Goal: Information Seeking & Learning: Learn about a topic

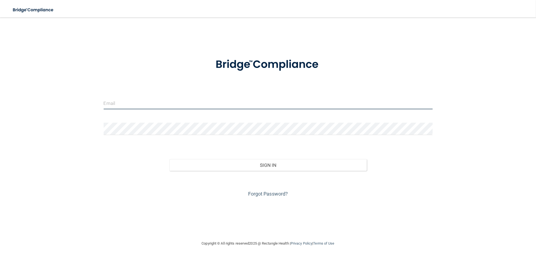
click at [123, 107] on input "email" at bounding box center [268, 103] width 329 height 12
type input "[PERSON_NAME][EMAIL_ADDRESS][DOMAIN_NAME]"
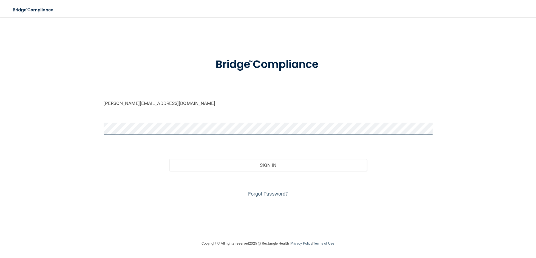
click at [169, 159] on button "Sign In" at bounding box center [267, 165] width 197 height 12
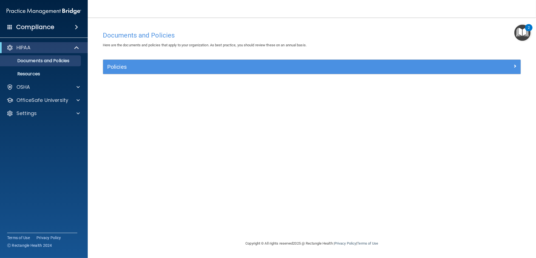
click at [522, 28] on img "Open Resource Center, 2 new notifications" at bounding box center [522, 33] width 16 height 16
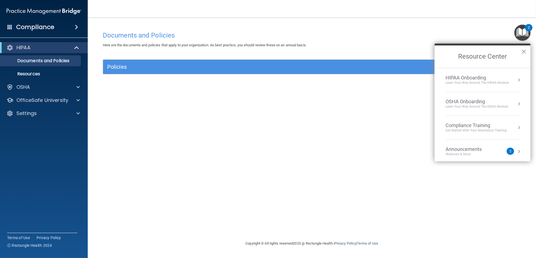
click at [511, 151] on div "Announcements Webinars & More 2" at bounding box center [482, 151] width 74 height 10
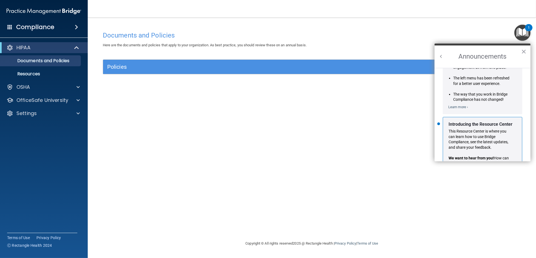
scroll to position [82, 0]
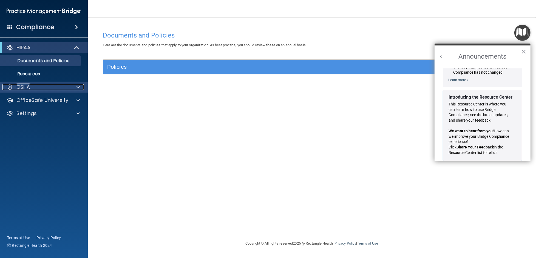
click at [53, 88] on div "OSHA" at bounding box center [36, 87] width 68 height 7
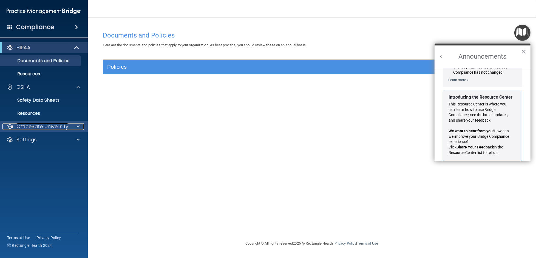
click at [75, 128] on div at bounding box center [77, 126] width 14 height 7
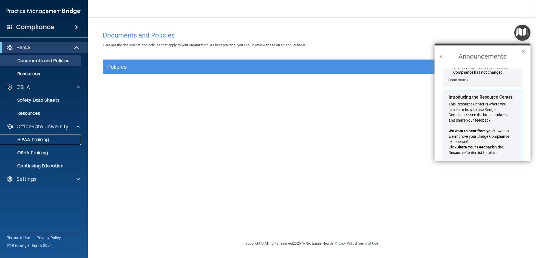
click at [45, 141] on p "HIPAA Training" at bounding box center [26, 139] width 45 height 5
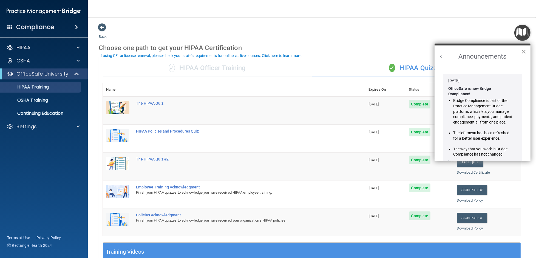
click at [525, 52] on button "×" at bounding box center [523, 51] width 5 height 9
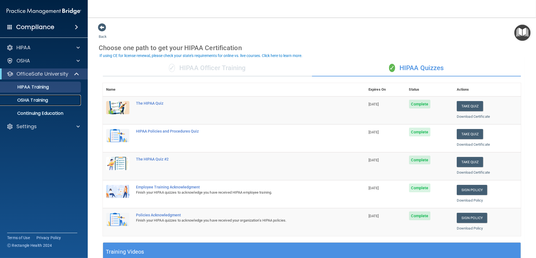
click at [41, 102] on p "OSHA Training" at bounding box center [26, 100] width 44 height 5
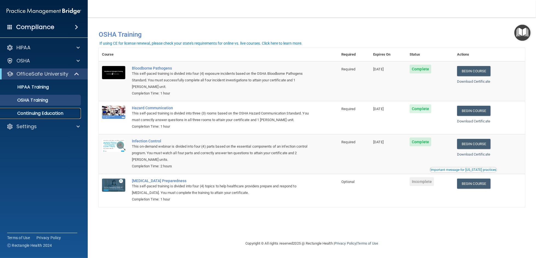
click at [47, 114] on p "Continuing Education" at bounding box center [41, 113] width 75 height 5
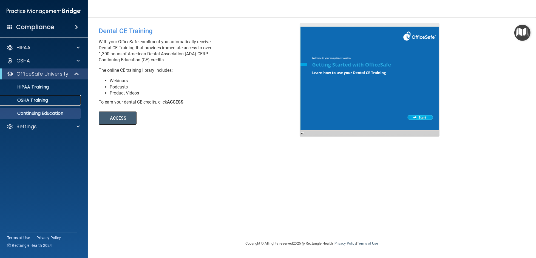
click at [40, 99] on p "OSHA Training" at bounding box center [26, 100] width 44 height 5
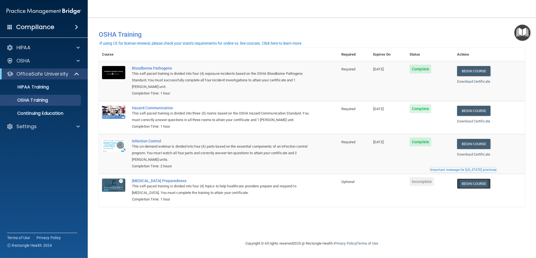
click at [479, 185] on link "Begin Course" at bounding box center [473, 184] width 33 height 10
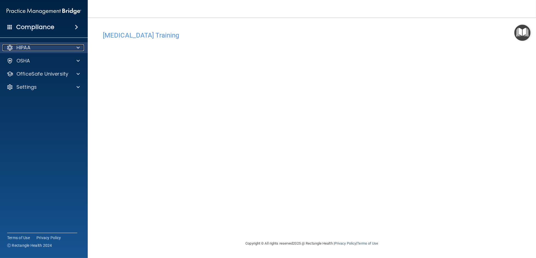
click at [58, 50] on div "HIPAA" at bounding box center [36, 47] width 68 height 7
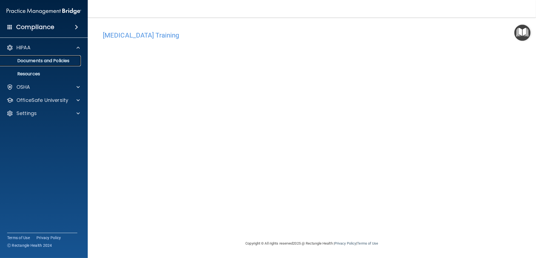
click at [48, 61] on p "Documents and Policies" at bounding box center [41, 60] width 75 height 5
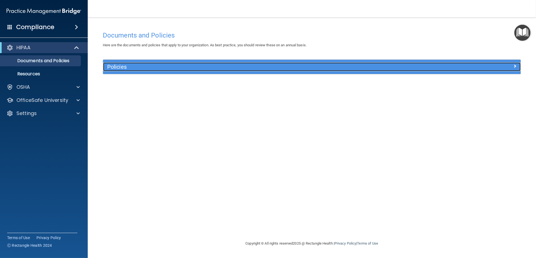
click at [517, 66] on div at bounding box center [468, 65] width 104 height 7
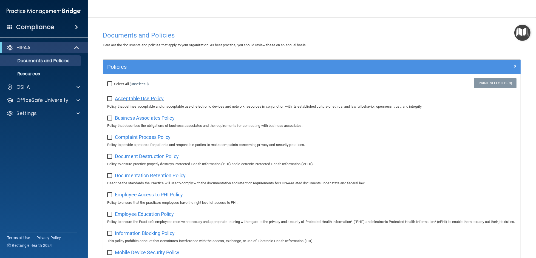
click at [139, 98] on span "Acceptable Use Policy" at bounding box center [139, 99] width 49 height 6
click at [73, 86] on div at bounding box center [77, 87] width 14 height 7
click at [49, 102] on p "Safety Data Sheets" at bounding box center [41, 100] width 75 height 5
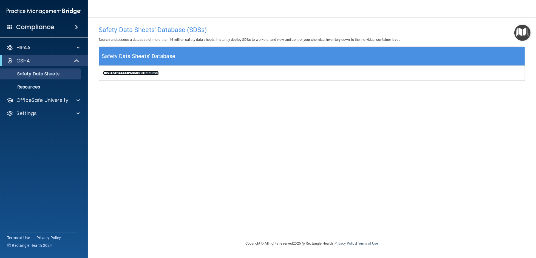
click at [146, 73] on b "Click to access your SDS database" at bounding box center [131, 73] width 56 height 4
click at [45, 102] on p "OfficeSafe University" at bounding box center [42, 100] width 52 height 7
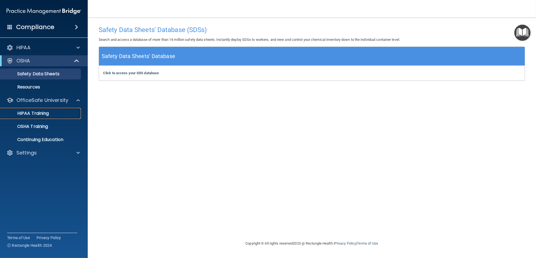
click at [36, 116] on p "HIPAA Training" at bounding box center [26, 113] width 45 height 5
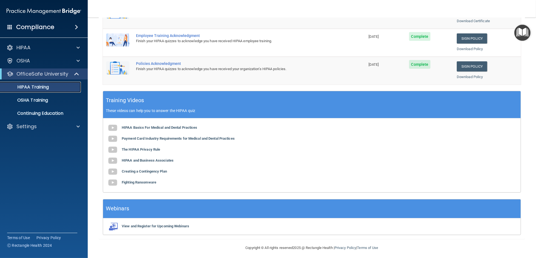
scroll to position [152, 0]
click at [36, 99] on p "OSHA Training" at bounding box center [26, 100] width 44 height 5
